Goal: Information Seeking & Learning: Learn about a topic

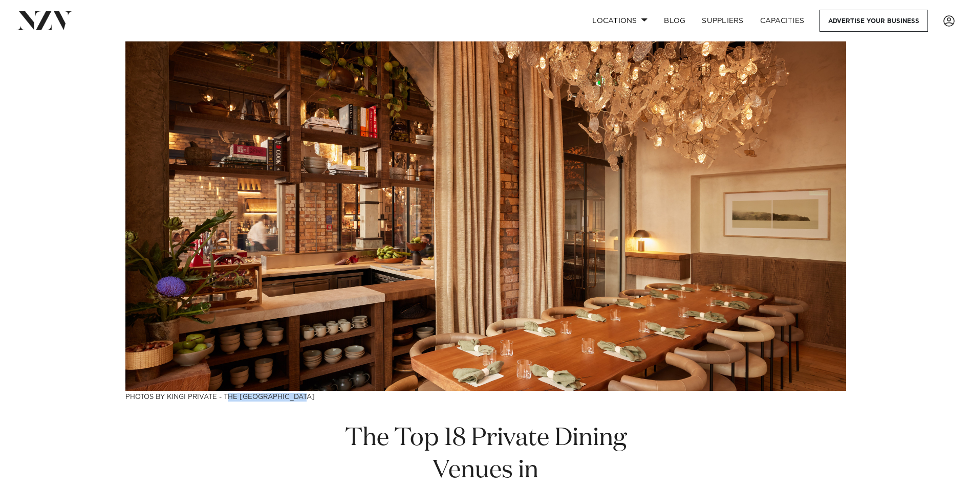
drag, startPoint x: 228, startPoint y: 399, endPoint x: 320, endPoint y: 395, distance: 92.2
click at [320, 395] on h3 "Photos by kingi Private - The [GEOGRAPHIC_DATA]" at bounding box center [485, 396] width 721 height 11
drag, startPoint x: 320, startPoint y: 395, endPoint x: 318, endPoint y: 411, distance: 16.5
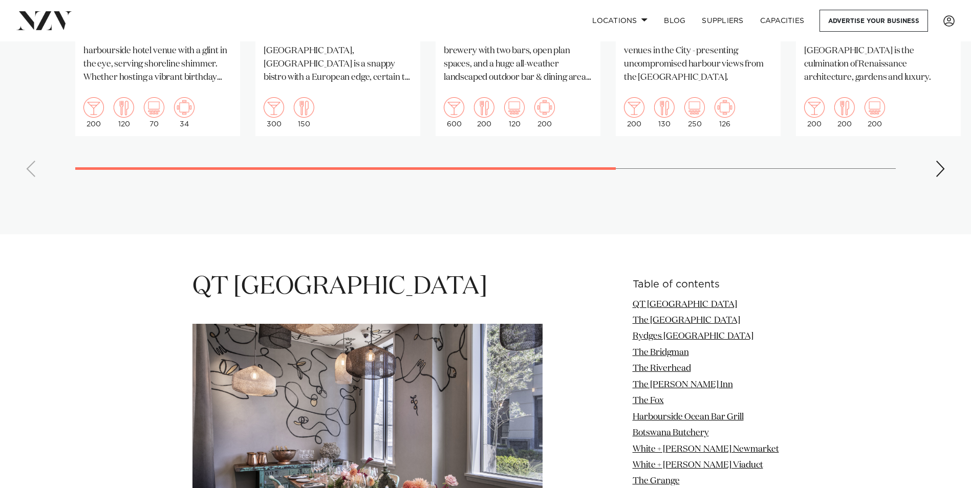
scroll to position [1280, 0]
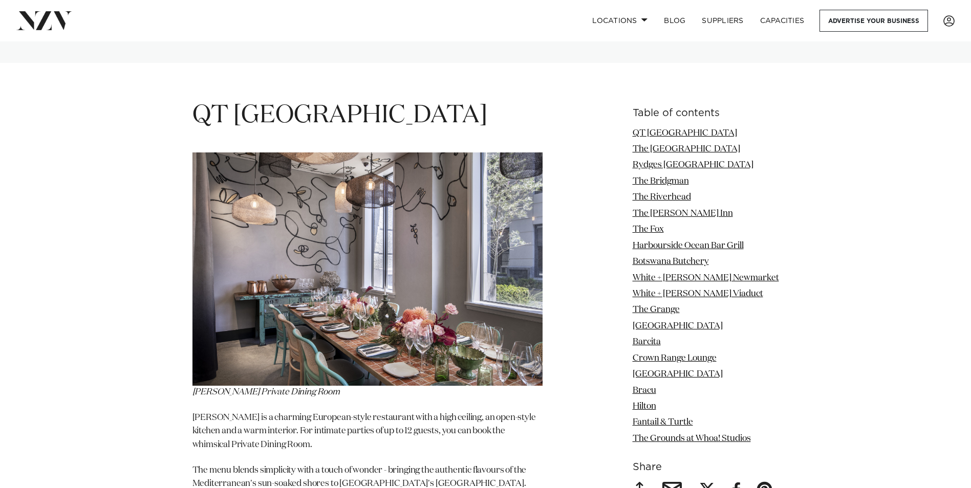
click at [397, 412] on p "[PERSON_NAME] is a charming European-style restaurant with a high ceiling, an o…" at bounding box center [367, 432] width 350 height 40
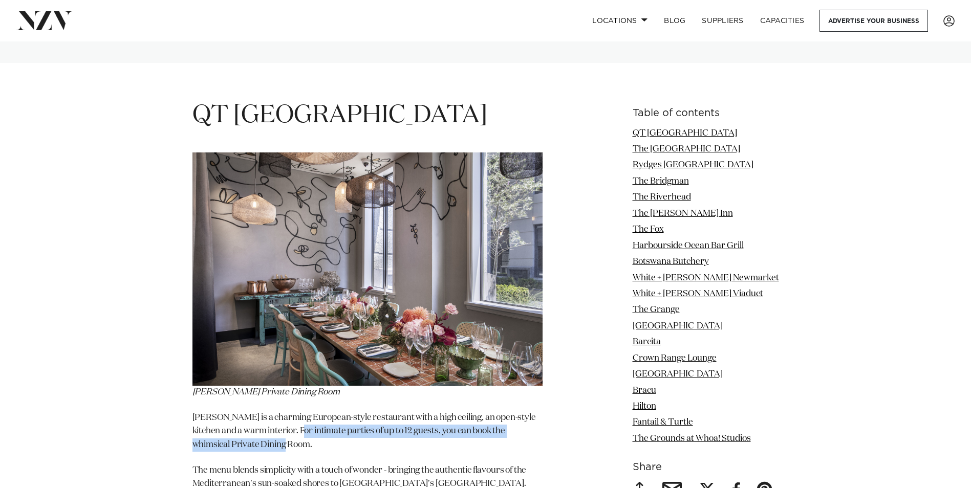
drag, startPoint x: 299, startPoint y: 382, endPoint x: 515, endPoint y: 396, distance: 215.5
click at [515, 412] on p "[PERSON_NAME] is a charming European-style restaurant with a high ceiling, an o…" at bounding box center [367, 432] width 350 height 40
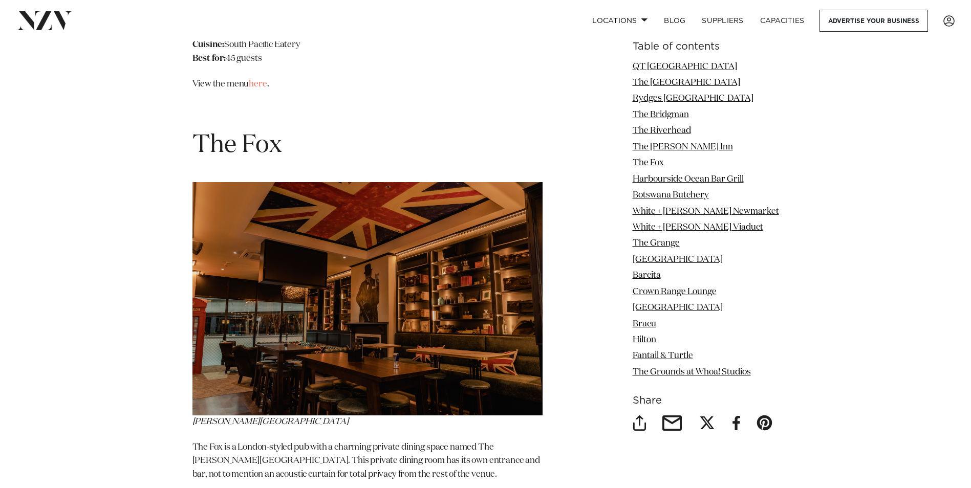
scroll to position [4249, 0]
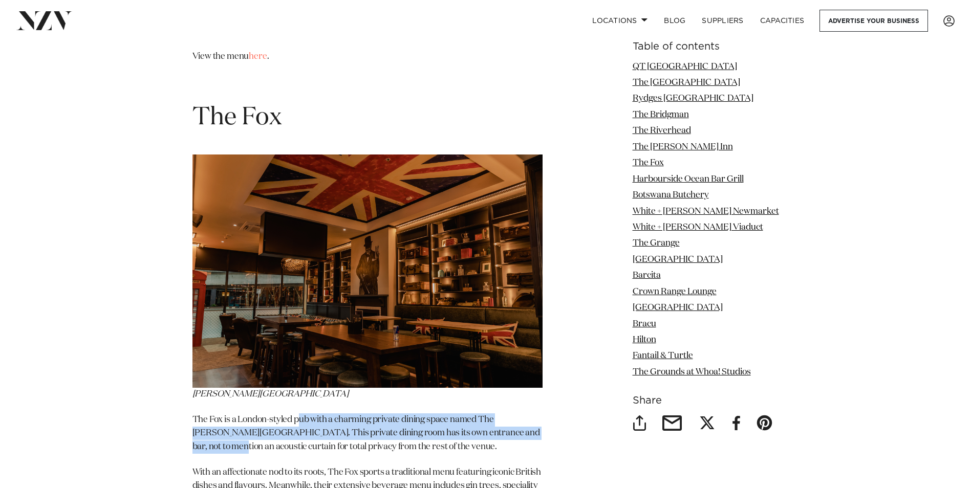
drag, startPoint x: 302, startPoint y: 373, endPoint x: 548, endPoint y: 383, distance: 246.0
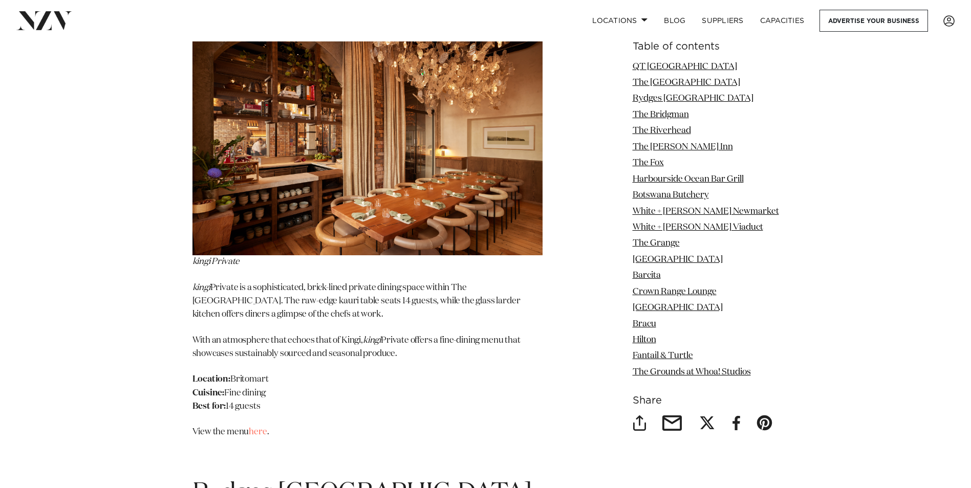
scroll to position [1875, 0]
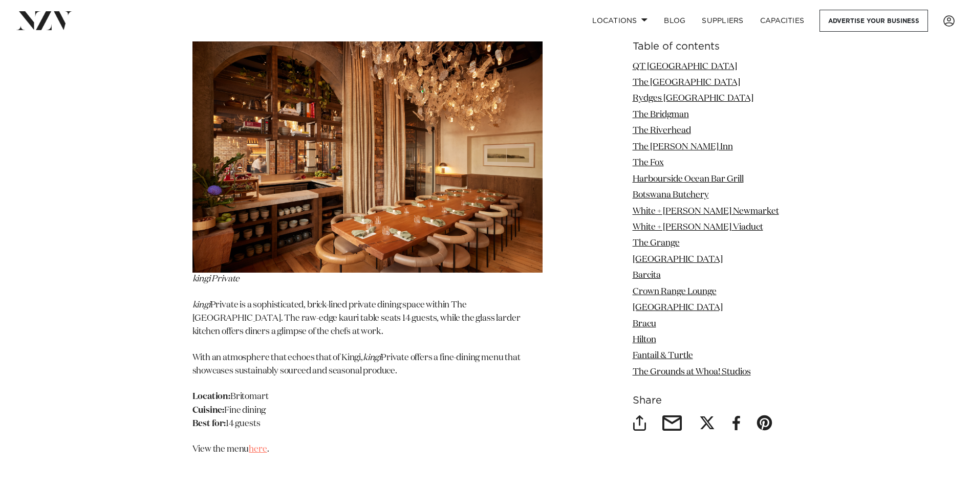
drag, startPoint x: 256, startPoint y: 400, endPoint x: 263, endPoint y: 400, distance: 6.7
click at [256, 445] on link "here" at bounding box center [258, 449] width 18 height 9
